Goal: Task Accomplishment & Management: Manage account settings

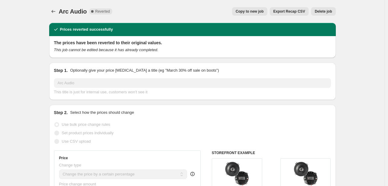
select select "percentage"
select select "vendor"
click at [57, 8] on button "Price change jobs" at bounding box center [53, 11] width 8 height 8
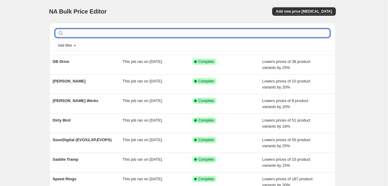
click at [95, 32] on input "text" at bounding box center [197, 33] width 265 height 8
type input "diamond"
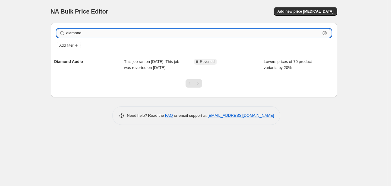
click at [94, 34] on input "diamond" at bounding box center [193, 33] width 254 height 8
type input "ds18"
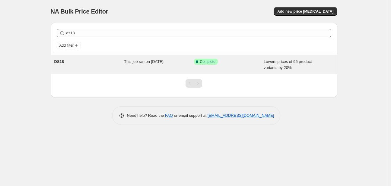
click at [106, 61] on div "DS18" at bounding box center [89, 65] width 70 height 12
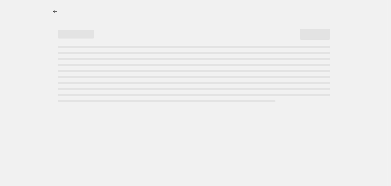
select select "percentage"
select select "vendor"
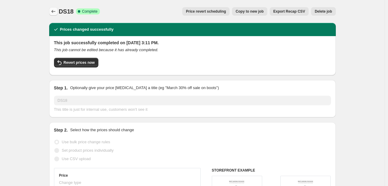
click at [55, 11] on icon "Price change jobs" at bounding box center [53, 11] width 6 height 6
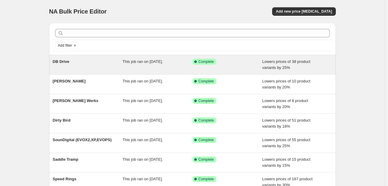
click at [150, 69] on div "This job ran on [DATE]." at bounding box center [157, 65] width 70 height 12
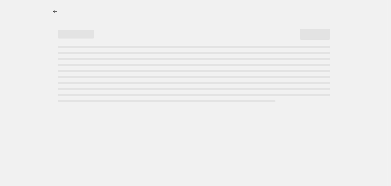
select select "percentage"
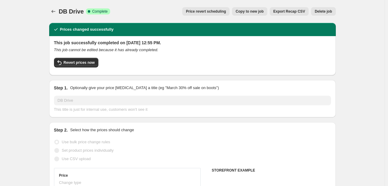
select select "vendor"
click at [325, 11] on span "Delete job" at bounding box center [323, 11] width 17 height 5
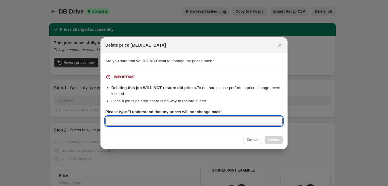
click at [225, 118] on input "Please type "I understand that my prices will not change back"" at bounding box center [193, 121] width 177 height 10
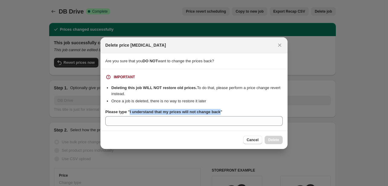
drag, startPoint x: 218, startPoint y: 112, endPoint x: 129, endPoint y: 113, distance: 89.3
click at [129, 113] on b "Please type "I understand that my prices will not change back"" at bounding box center [163, 112] width 117 height 5
copy b "I understand that my prices will not change back"
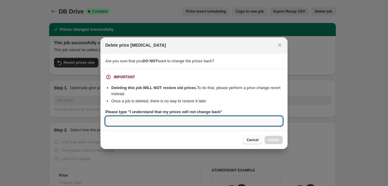
click at [130, 121] on input "Please type "I understand that my prices will not change back"" at bounding box center [193, 121] width 177 height 10
paste input "I understand that my prices will not change back"
type input "I understand that my prices will not change back"
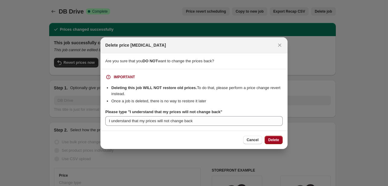
click at [272, 138] on span "Delete" at bounding box center [273, 140] width 11 height 5
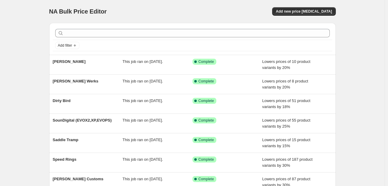
click at [236, 10] on div "Add new price [MEDICAL_DATA]" at bounding box center [264, 11] width 144 height 8
click at [185, 6] on div "NA Bulk Price Editor. This page is ready NA Bulk Price Editor Add new price cha…" at bounding box center [192, 11] width 286 height 23
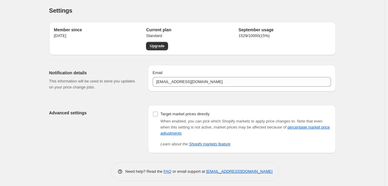
scroll to position [5, 0]
